Goal: Find contact information: Find contact information

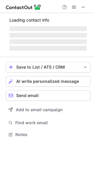
scroll to position [134, 94]
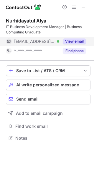
click at [33, 43] on span "[EMAIL_ADDRESS][DOMAIN_NAME]" at bounding box center [34, 41] width 41 height 5
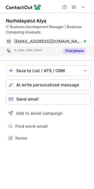
click at [38, 53] on span "*-***-***-****" at bounding box center [28, 50] width 28 height 5
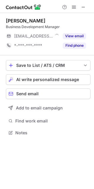
scroll to position [3, 3]
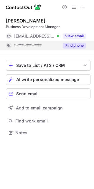
click at [38, 43] on span "*-***-***-****" at bounding box center [28, 45] width 28 height 5
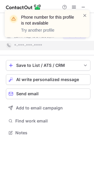
click at [5, 36] on div "notification timer" at bounding box center [5, 36] width 0 height 1
click at [38, 38] on div "Phone number for this profile is not available Try another profile" at bounding box center [47, 26] width 95 height 44
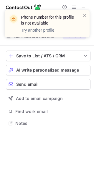
click at [80, 15] on div "Phone number for this profile is not available Try another profile" at bounding box center [51, 23] width 60 height 19
click at [87, 15] on div "Phone number for this profile is not available Try another profile" at bounding box center [47, 23] width 85 height 27
click at [84, 15] on span at bounding box center [85, 15] width 5 height 6
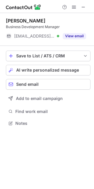
click at [35, 35] on div "Phone number for this profile is not available Try another profile" at bounding box center [47, 23] width 85 height 27
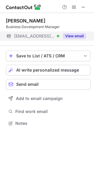
click at [34, 36] on span "[EMAIL_ADDRESS][DOMAIN_NAME]" at bounding box center [34, 35] width 41 height 5
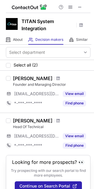
scroll to position [11, 0]
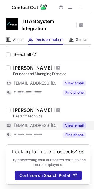
click at [35, 124] on span "[EMAIL_ADDRESS][DOMAIN_NAME]" at bounding box center [36, 125] width 45 height 5
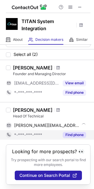
click at [33, 133] on span "*-***-***-****" at bounding box center [28, 134] width 28 height 5
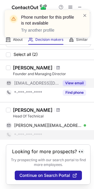
click at [30, 86] on div "[EMAIL_ADDRESS][DOMAIN_NAME]" at bounding box center [33, 82] width 54 height 9
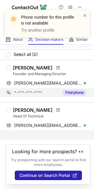
scroll to position [1, 0]
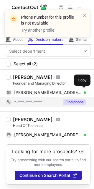
click at [33, 91] on span "[PERSON_NAME][EMAIL_ADDRESS][DOMAIN_NAME]" at bounding box center [48, 92] width 68 height 5
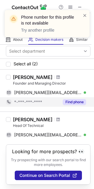
click at [37, 99] on span "*-***-***-****" at bounding box center [28, 101] width 28 height 5
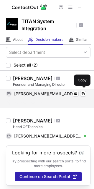
scroll to position [0, 0]
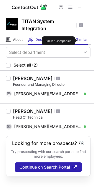
click at [80, 41] on span "Similar" at bounding box center [82, 39] width 12 height 5
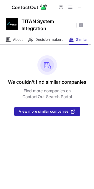
click at [15, 47] on div "TITAN System Integration About About Company Decision makers View Employees Sim…" at bounding box center [47, 94] width 94 height 189
click at [18, 44] on div "About About Company" at bounding box center [14, 40] width 17 height 10
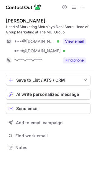
scroll to position [143, 94]
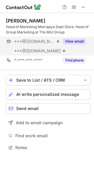
click at [30, 53] on span "***@[DOMAIN_NAME]" at bounding box center [37, 50] width 47 height 5
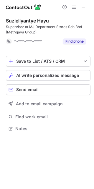
scroll to position [3, 3]
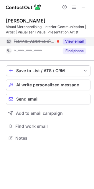
click at [30, 43] on span "[EMAIL_ADDRESS][DOMAIN_NAME]" at bounding box center [34, 41] width 41 height 5
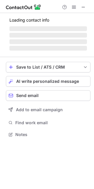
scroll to position [134, 94]
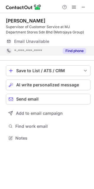
click at [30, 50] on span "*-***-***-****" at bounding box center [28, 50] width 28 height 5
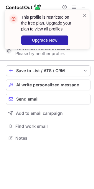
click at [84, 15] on span at bounding box center [85, 15] width 5 height 6
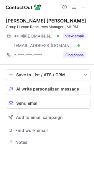
scroll to position [138, 94]
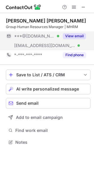
click at [12, 48] on div "[EMAIL_ADDRESS][DOMAIN_NAME] Verified" at bounding box center [33, 45] width 54 height 9
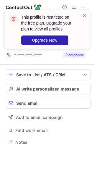
click at [85, 14] on span at bounding box center [85, 15] width 5 height 6
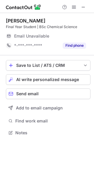
scroll to position [3, 3]
